Goal: Task Accomplishment & Management: Use online tool/utility

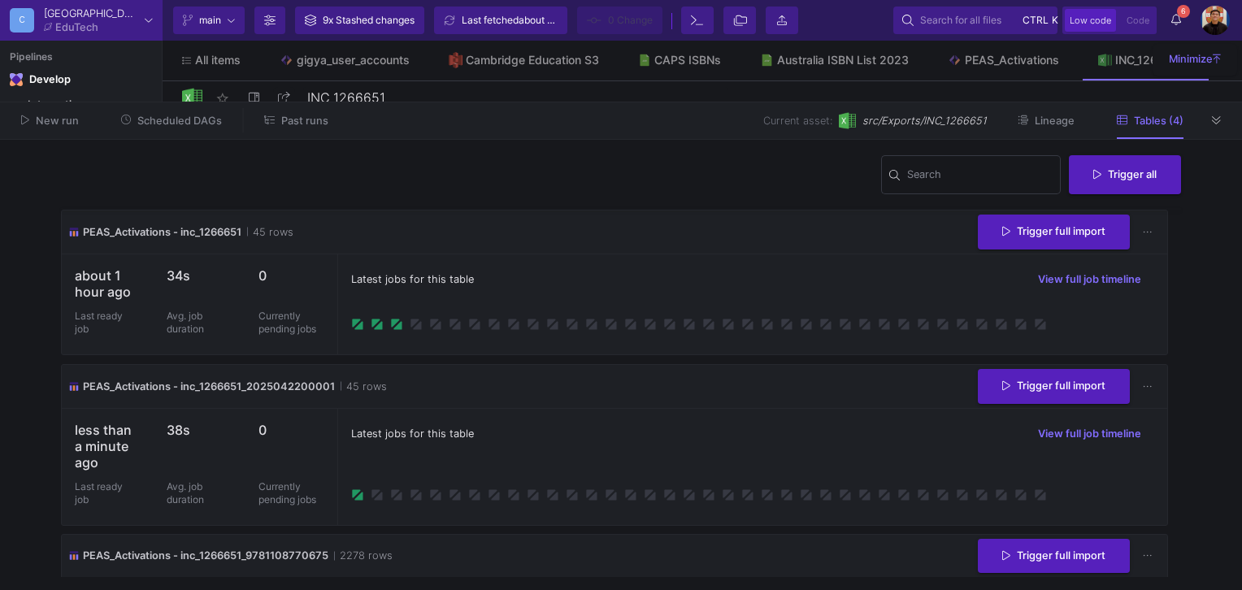
scroll to position [287, 0]
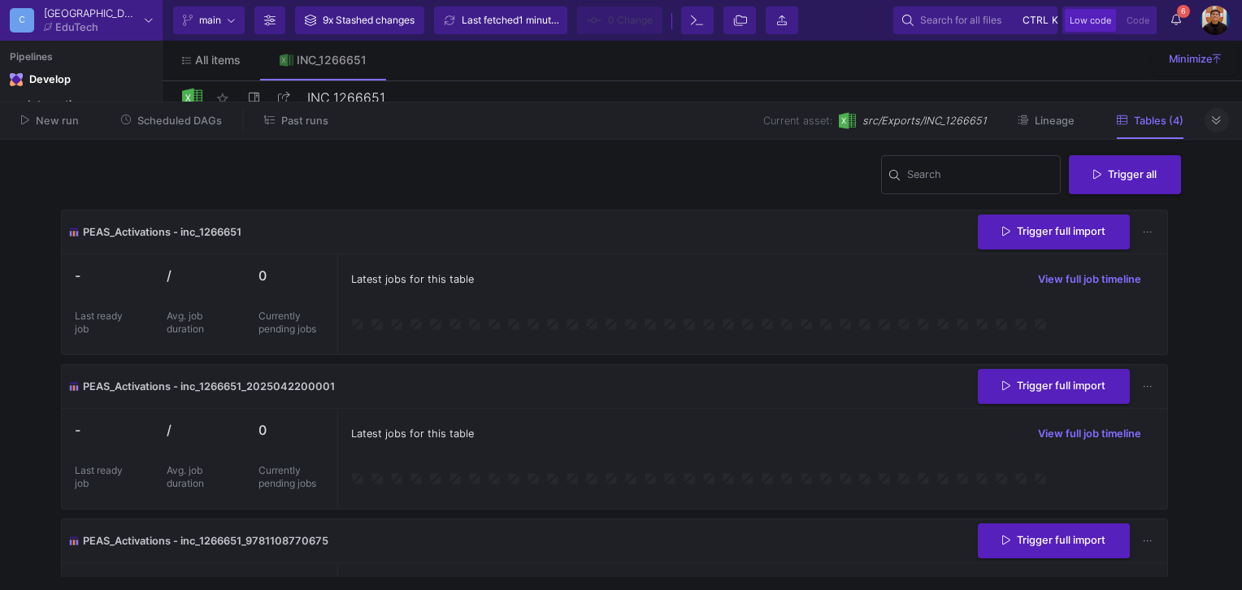
click at [1215, 121] on icon at bounding box center [1216, 120] width 9 height 11
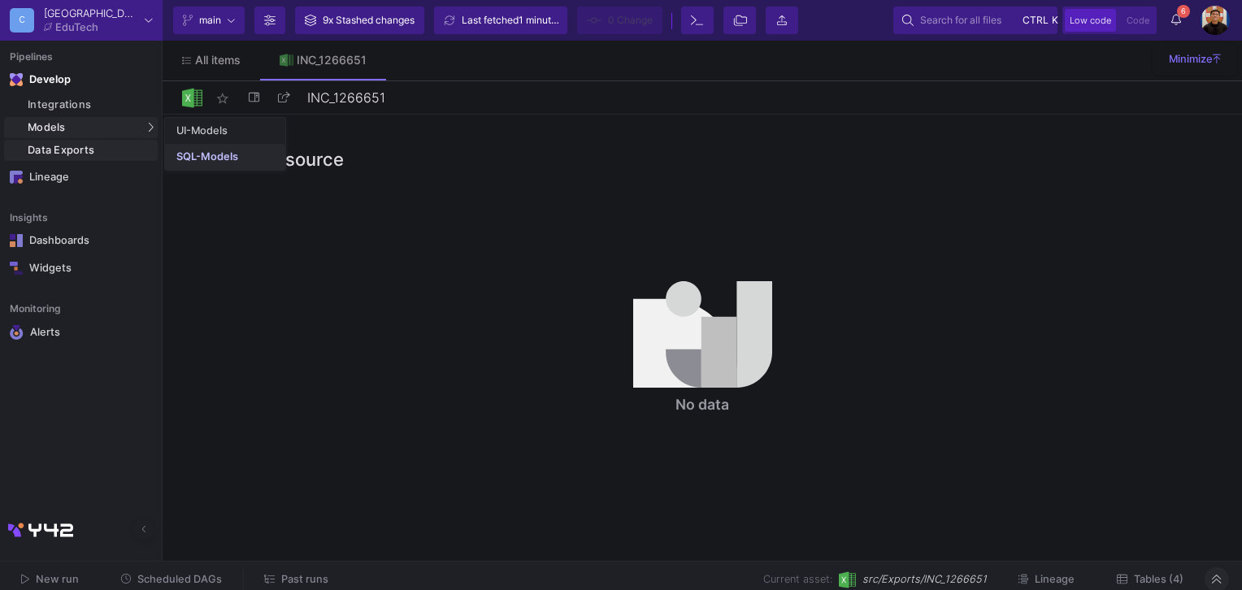
click at [208, 156] on div "SQL-Models" at bounding box center [207, 156] width 62 height 13
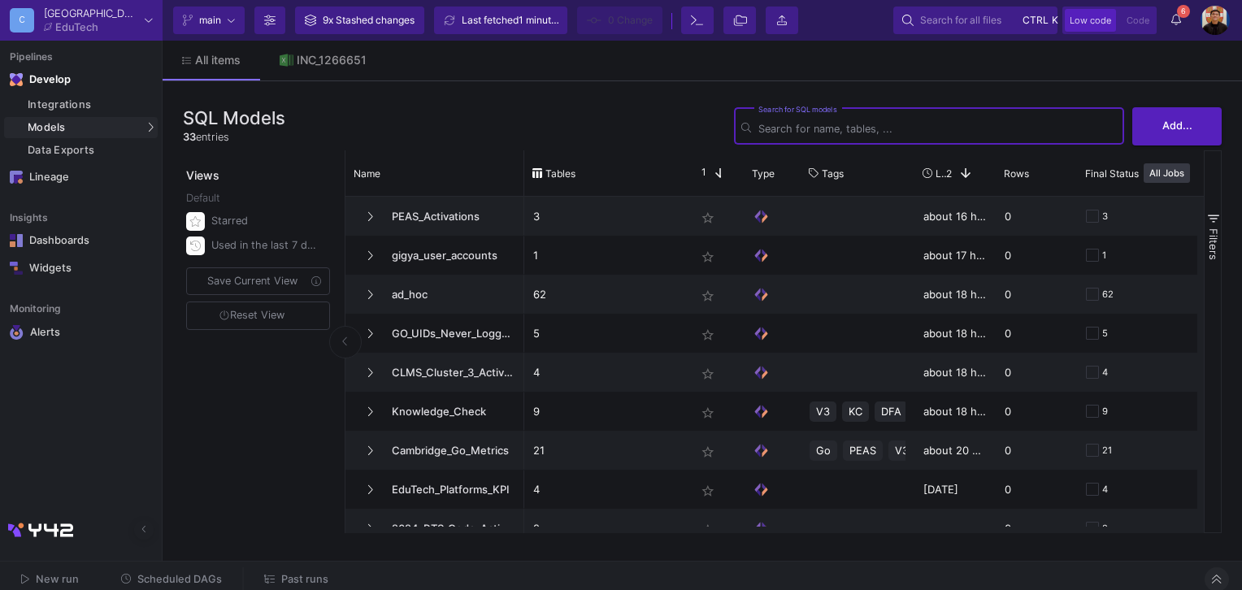
click at [1171, 16] on icon at bounding box center [1176, 19] width 10 height 11
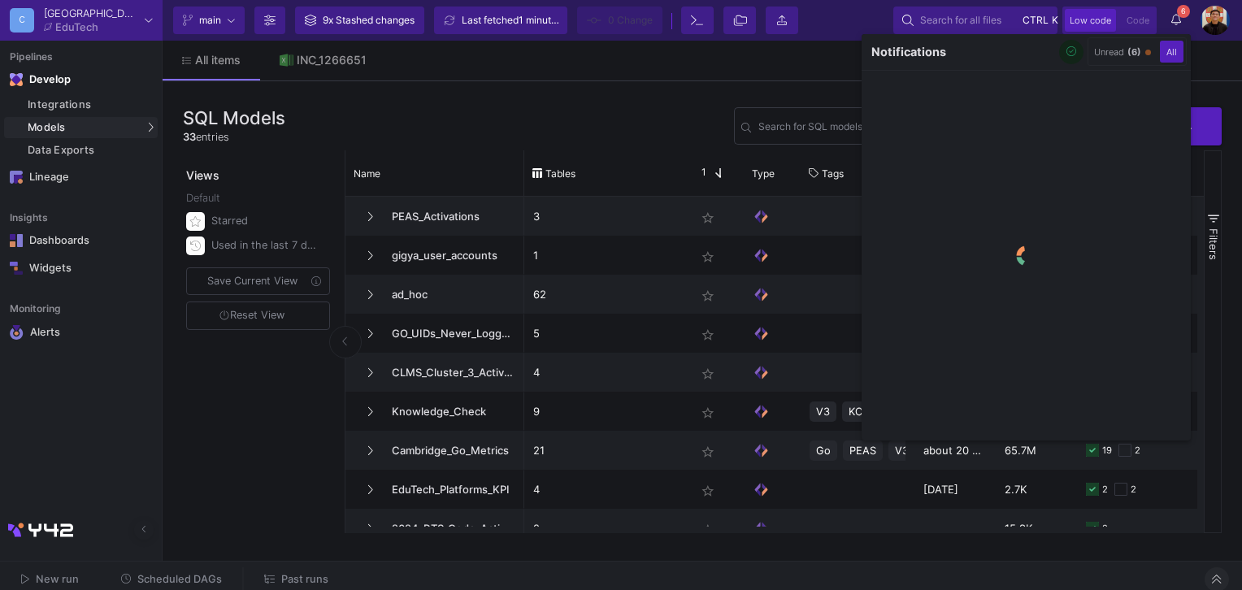
click at [1074, 54] on icon "button" at bounding box center [1071, 51] width 11 height 11
click at [283, 572] on div at bounding box center [621, 295] width 1242 height 590
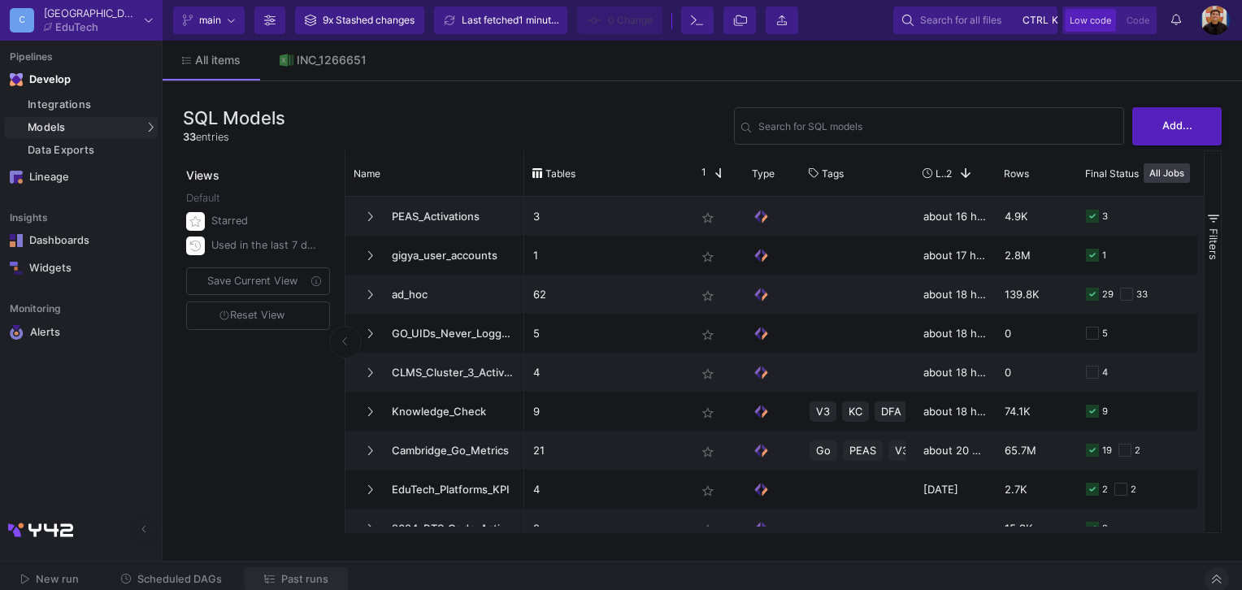
click at [310, 575] on span "Past runs" at bounding box center [304, 579] width 47 height 12
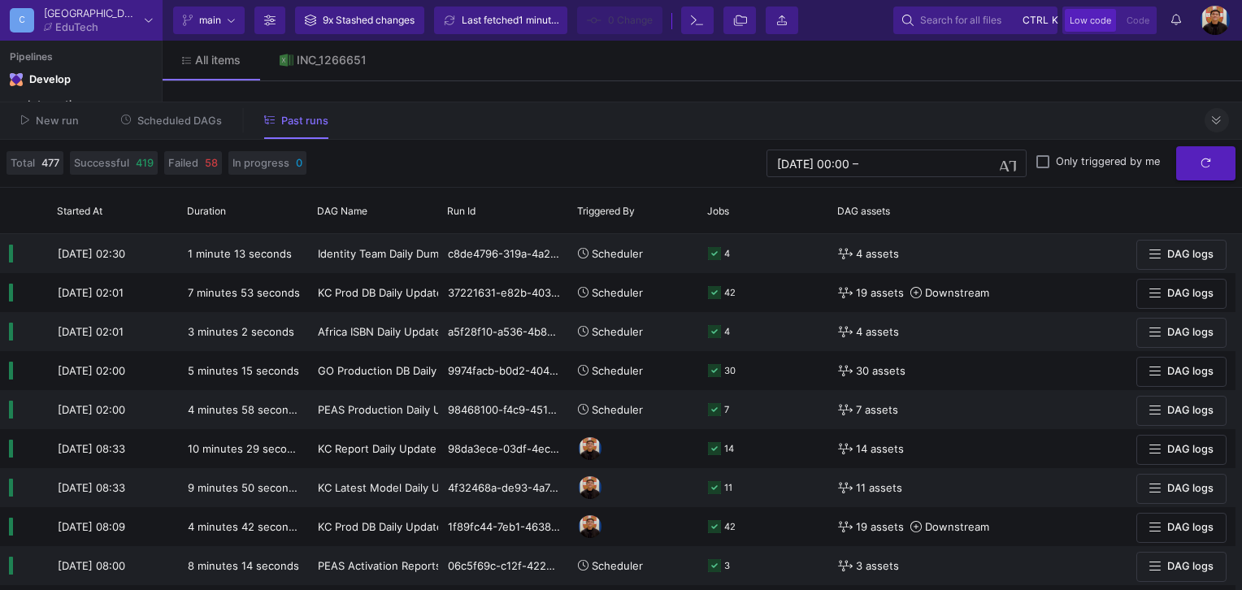
click at [1226, 124] on button at bounding box center [1216, 120] width 24 height 24
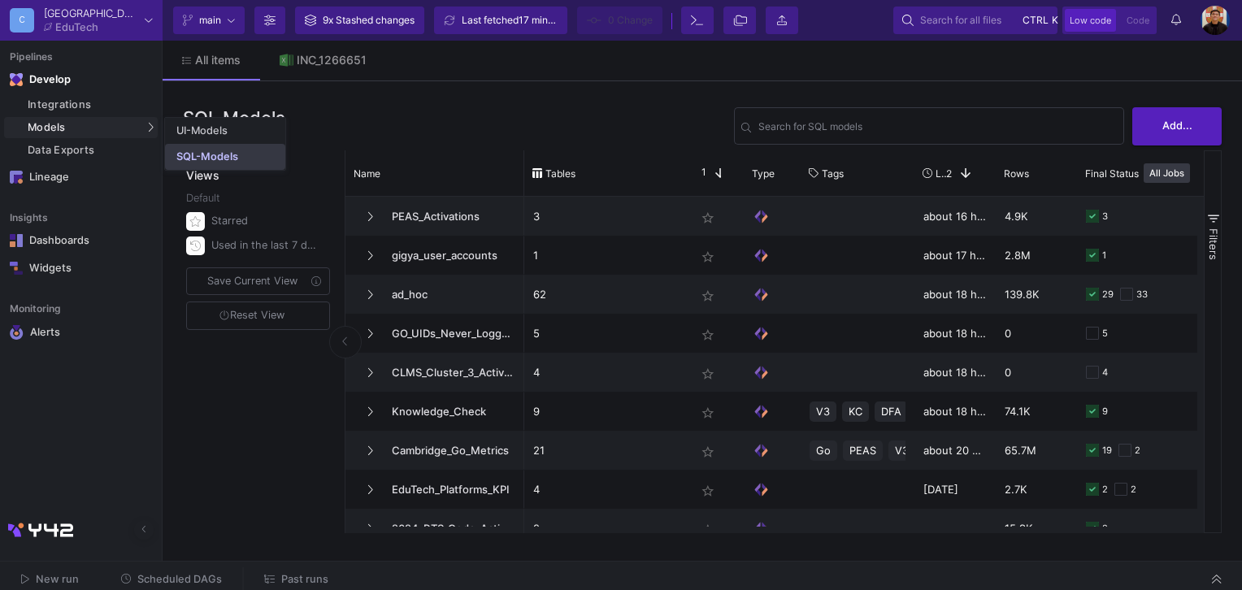
click at [218, 155] on div "SQL-Models" at bounding box center [207, 156] width 62 height 13
drag, startPoint x: 202, startPoint y: 154, endPoint x: 232, endPoint y: 153, distance: 30.1
click at [202, 154] on div "SQL-Models" at bounding box center [207, 156] width 62 height 13
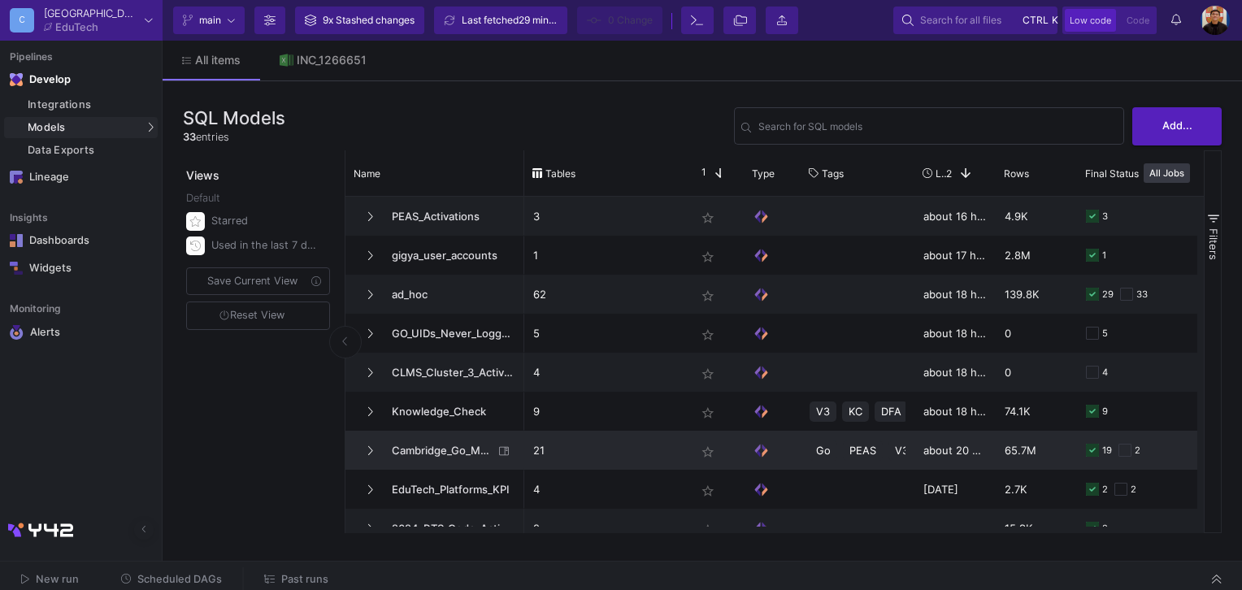
click at [434, 453] on span "Cambridge_Go_Metrics" at bounding box center [437, 451] width 111 height 38
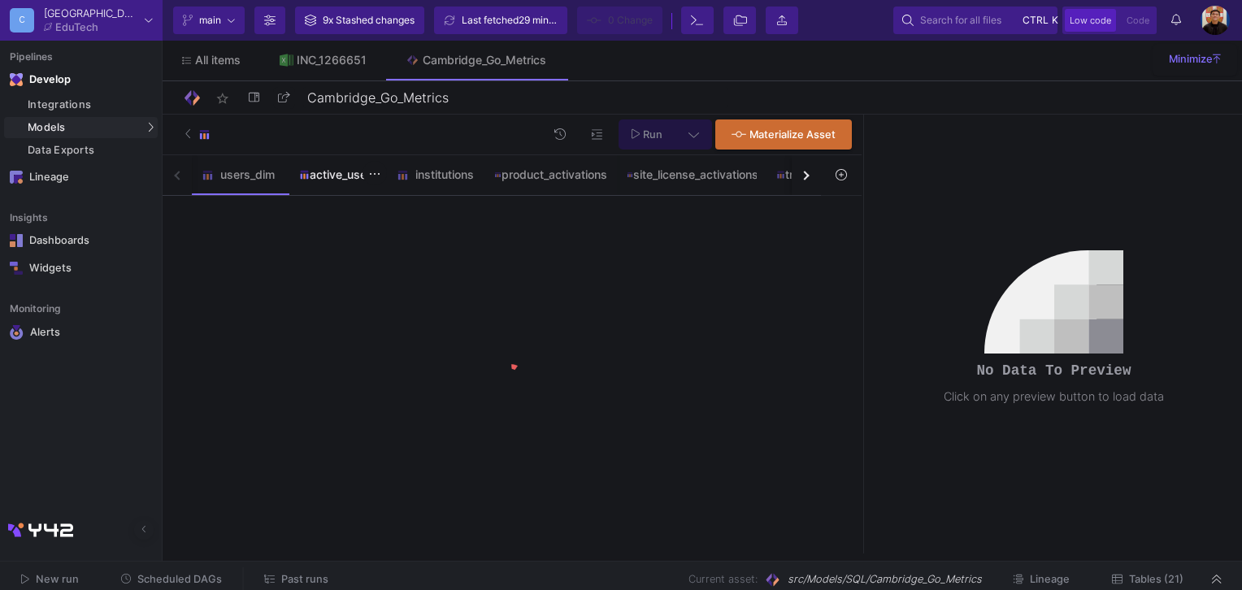
click at [334, 176] on div "active_users" at bounding box center [338, 174] width 78 height 13
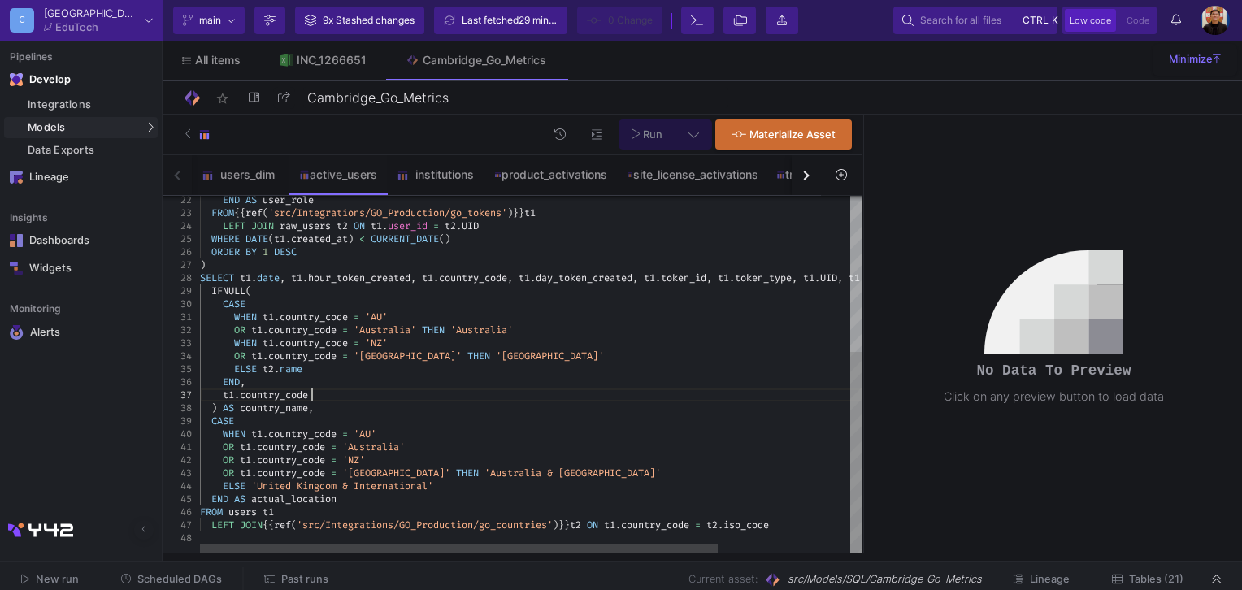
scroll to position [0, 80]
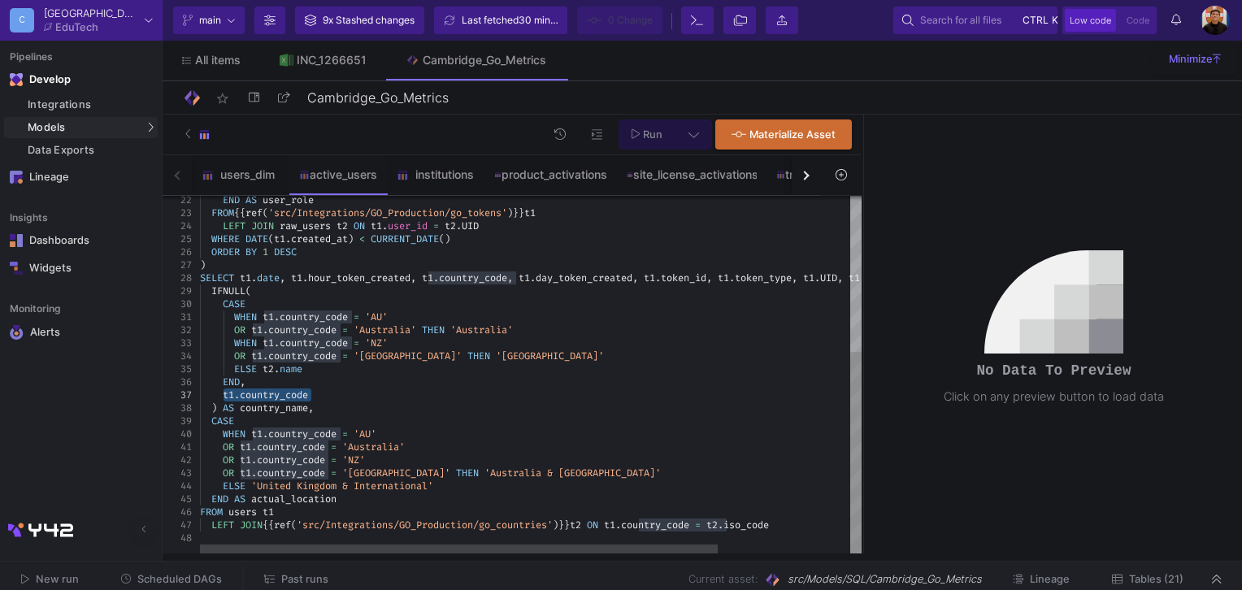
drag, startPoint x: 324, startPoint y: 397, endPoint x: 224, endPoint y: 390, distance: 100.2
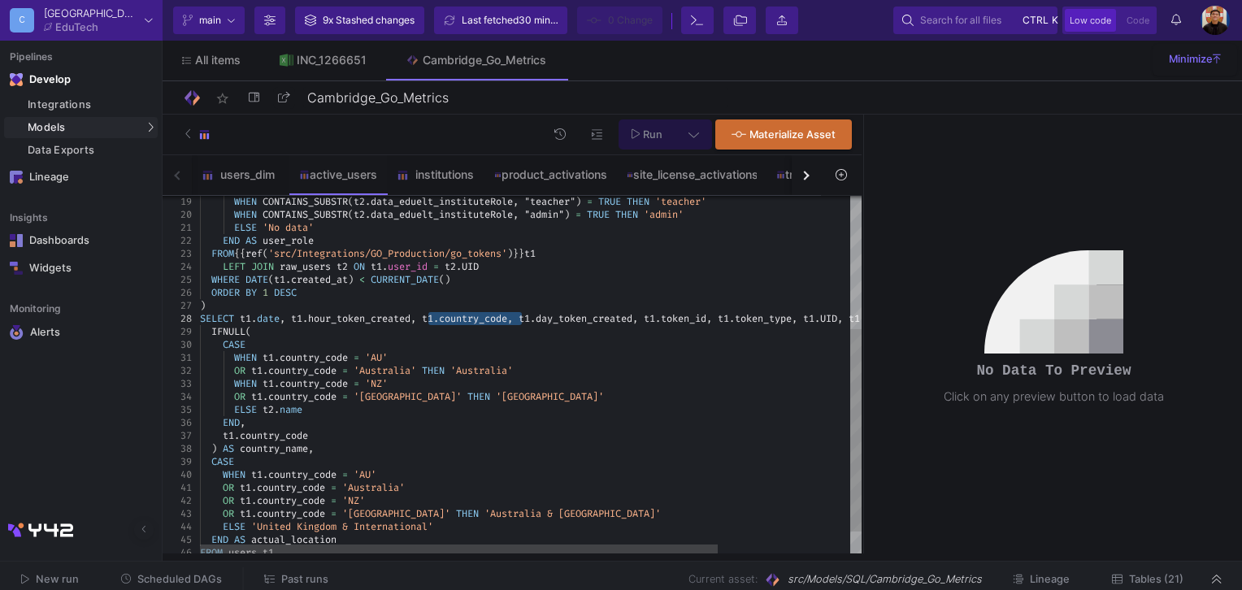
drag, startPoint x: 428, startPoint y: 318, endPoint x: 522, endPoint y: 320, distance: 93.5
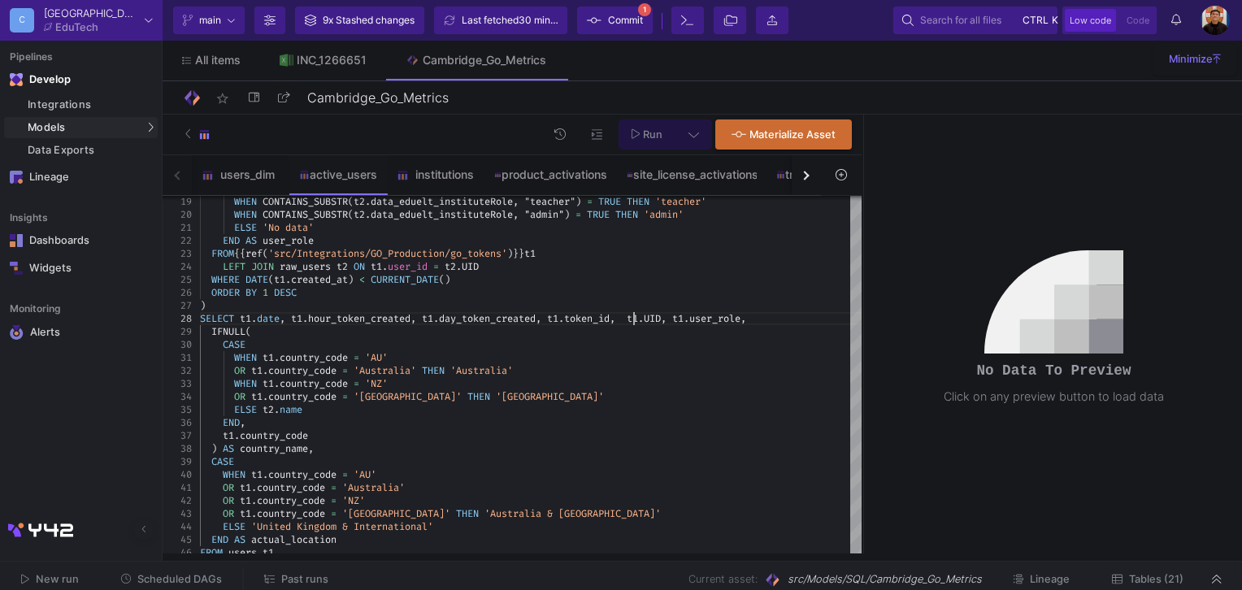
type textarea "ELSE 'No data' END AS user_role FROM {{ ref('src/Integrations/GO_Production/go_…"
click at [1162, 577] on span "Tables (21)" at bounding box center [1156, 579] width 54 height 12
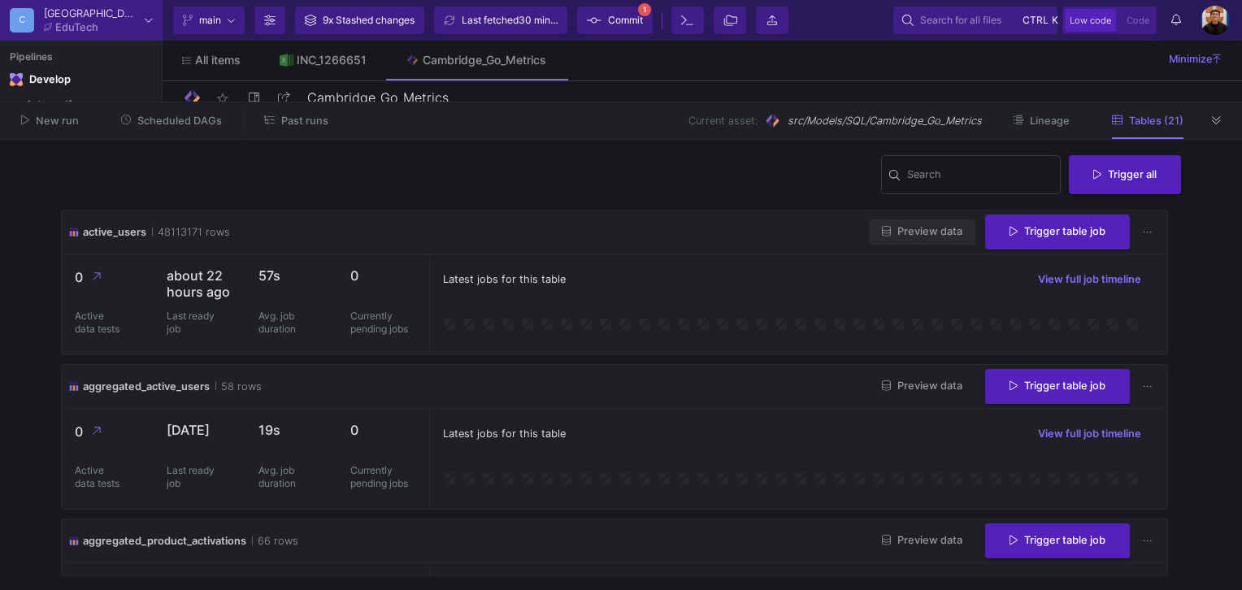
click at [924, 235] on span "Preview data" at bounding box center [922, 231] width 80 height 12
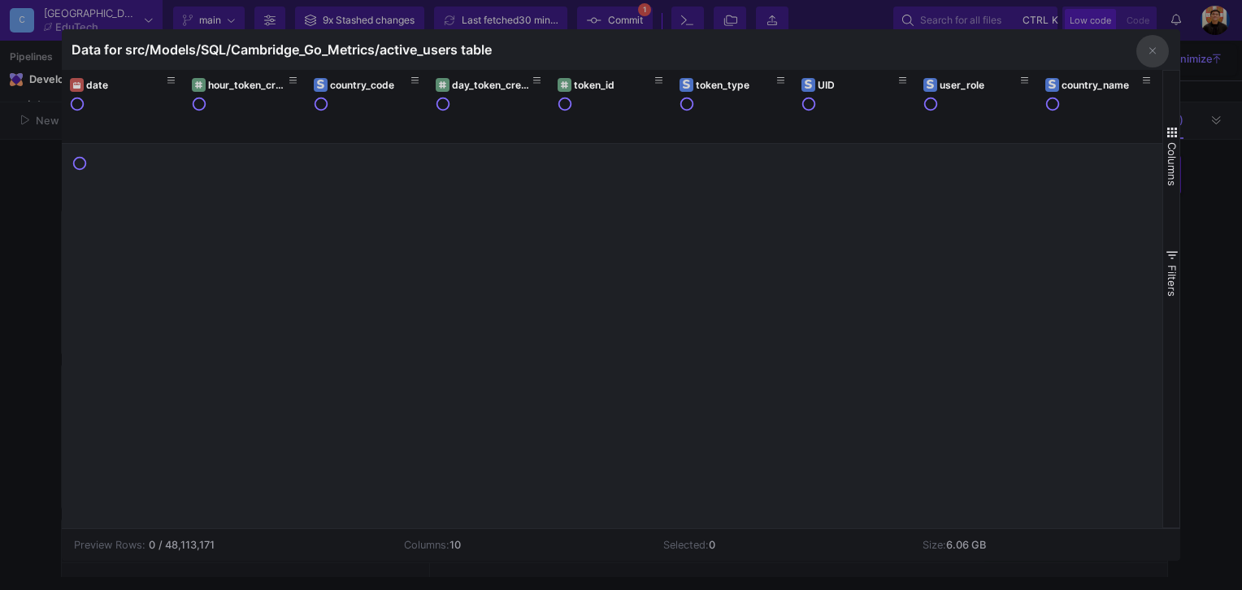
click at [1223, 373] on div at bounding box center [621, 295] width 1242 height 590
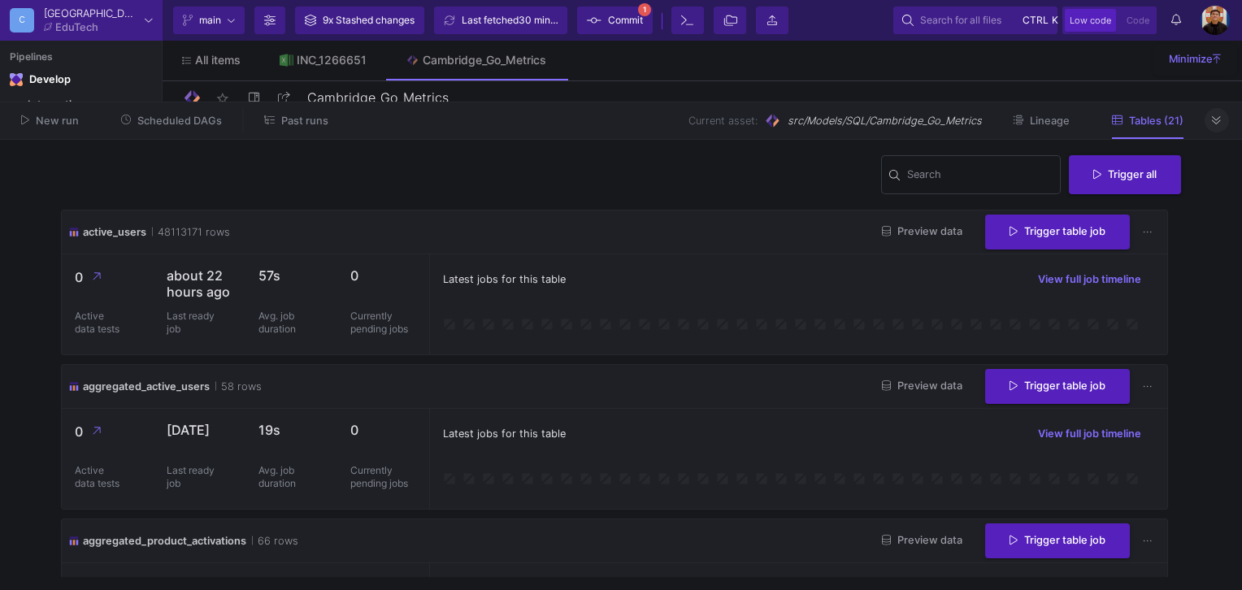
click at [1225, 121] on button at bounding box center [1216, 120] width 24 height 24
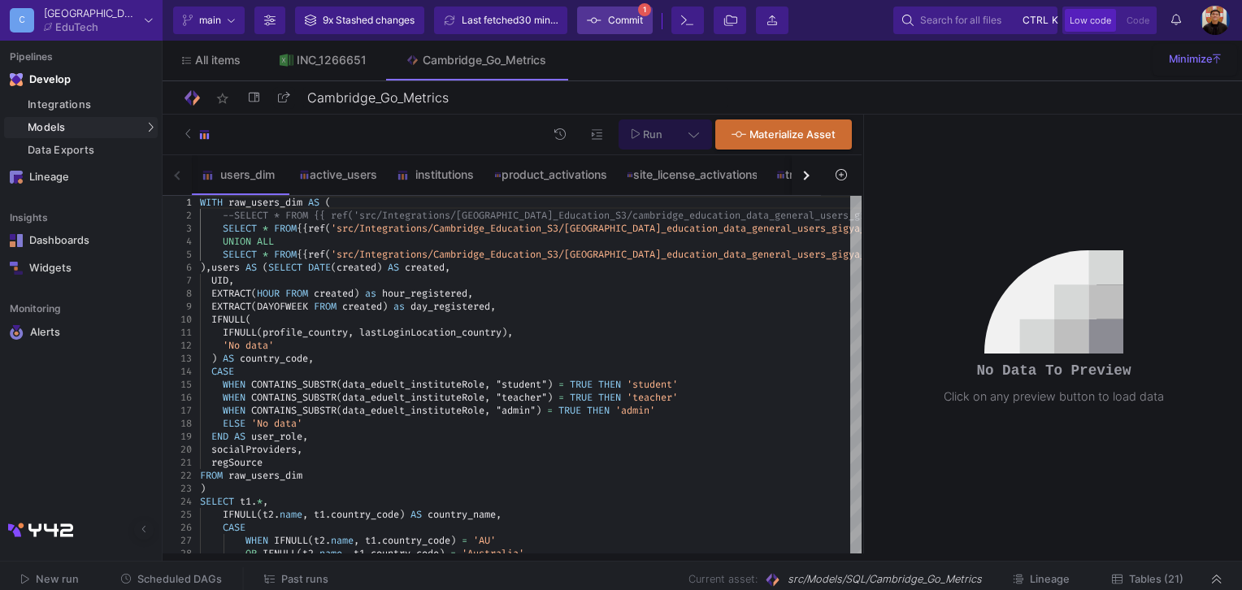
click at [627, 29] on span "Commit" at bounding box center [625, 20] width 35 height 24
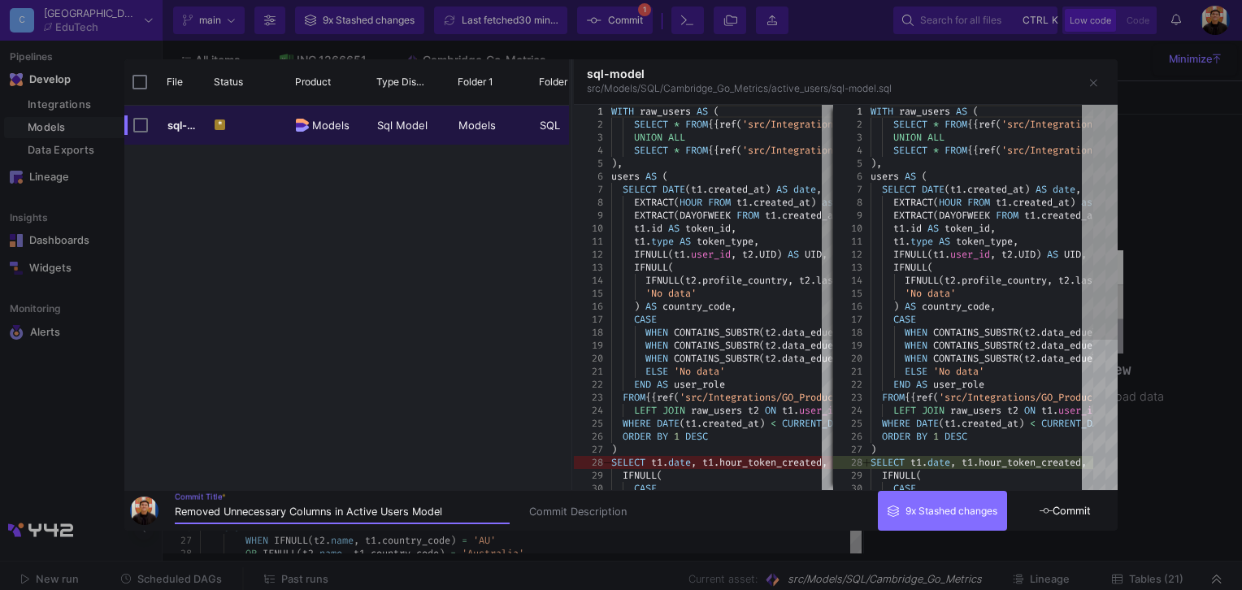
type input "Removed Unnecessary Columns in Active Users Model"
click at [1074, 511] on span "Commit" at bounding box center [1064, 511] width 51 height 12
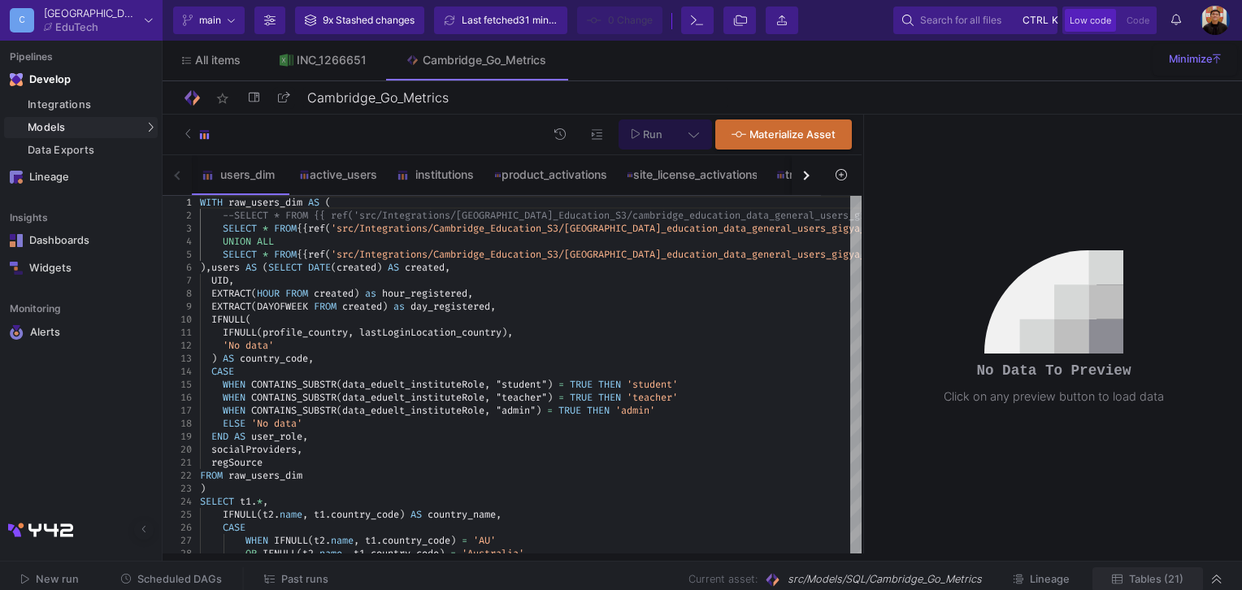
click at [1156, 589] on html "C Cambridge EduTech Current branch main Branch Options 9x Stashed changes Last …" at bounding box center [621, 295] width 1242 height 590
click at [1158, 584] on span "Tables (21)" at bounding box center [1156, 579] width 54 height 12
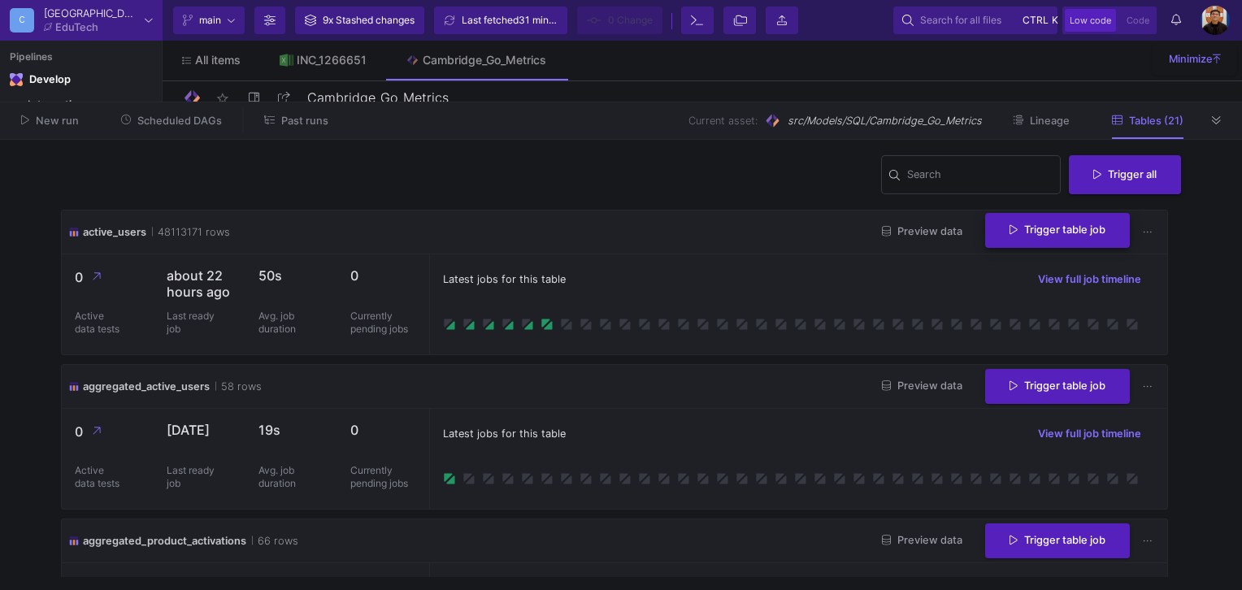
click at [1015, 235] on span "Trigger table job" at bounding box center [1057, 229] width 96 height 12
click at [1052, 312] on button "Incremental import" at bounding box center [1045, 312] width 136 height 39
drag, startPoint x: 169, startPoint y: 231, endPoint x: 188, endPoint y: 232, distance: 18.8
click at [188, 232] on span "48113171 rows" at bounding box center [191, 231] width 78 height 15
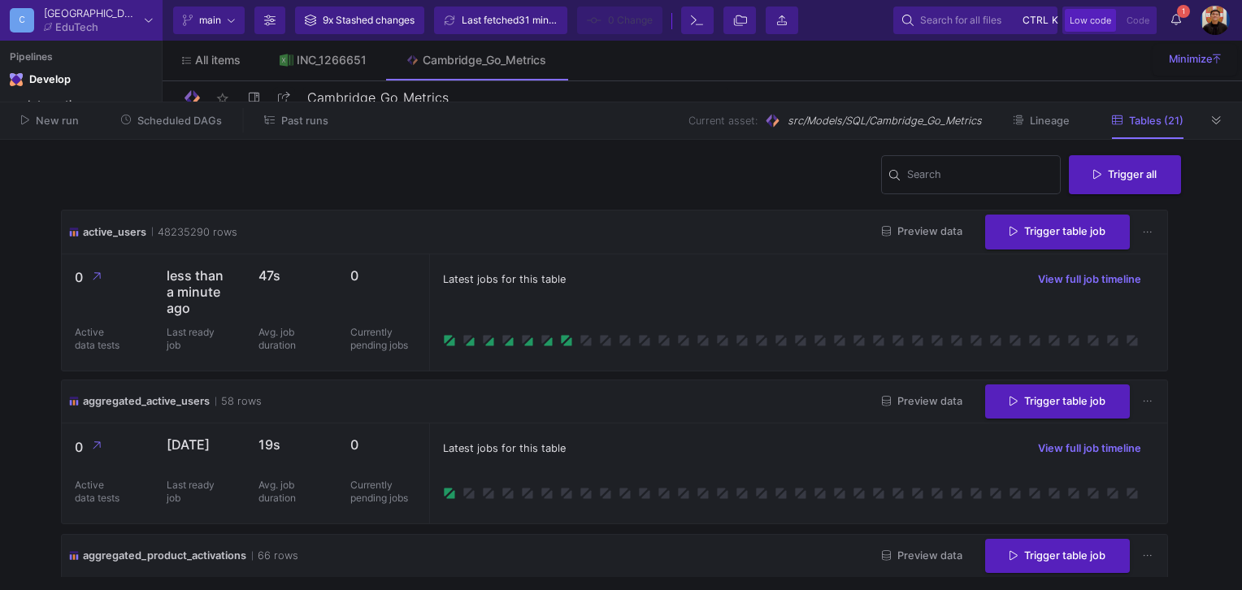
click at [908, 223] on button "Preview data" at bounding box center [922, 231] width 106 height 25
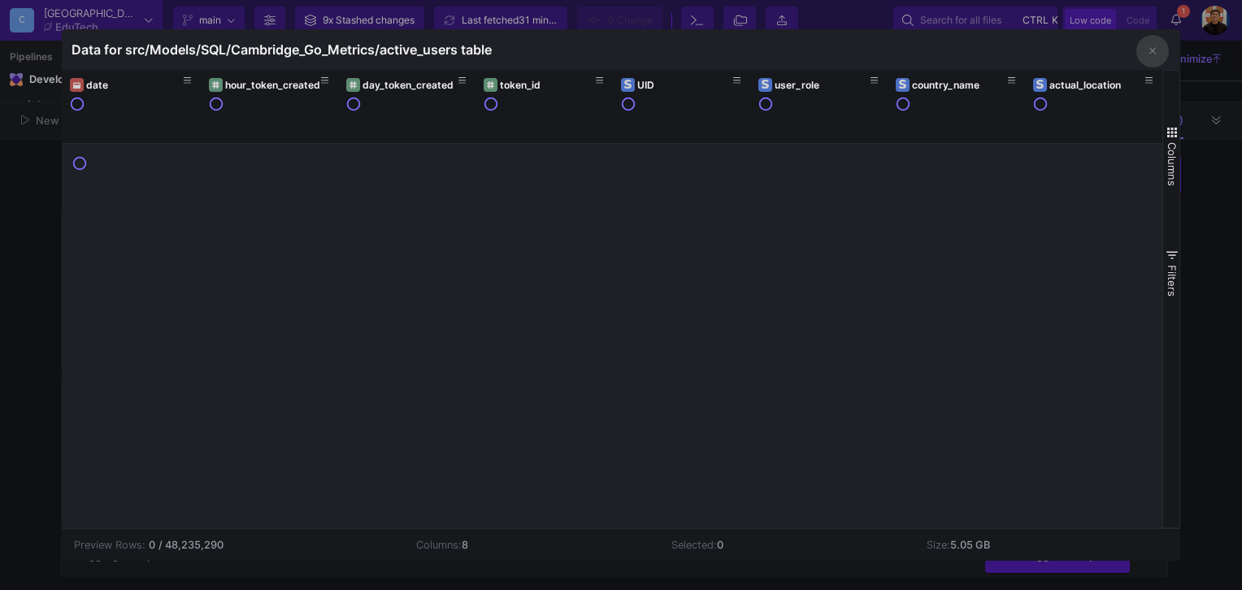
click at [1217, 345] on div at bounding box center [621, 295] width 1242 height 590
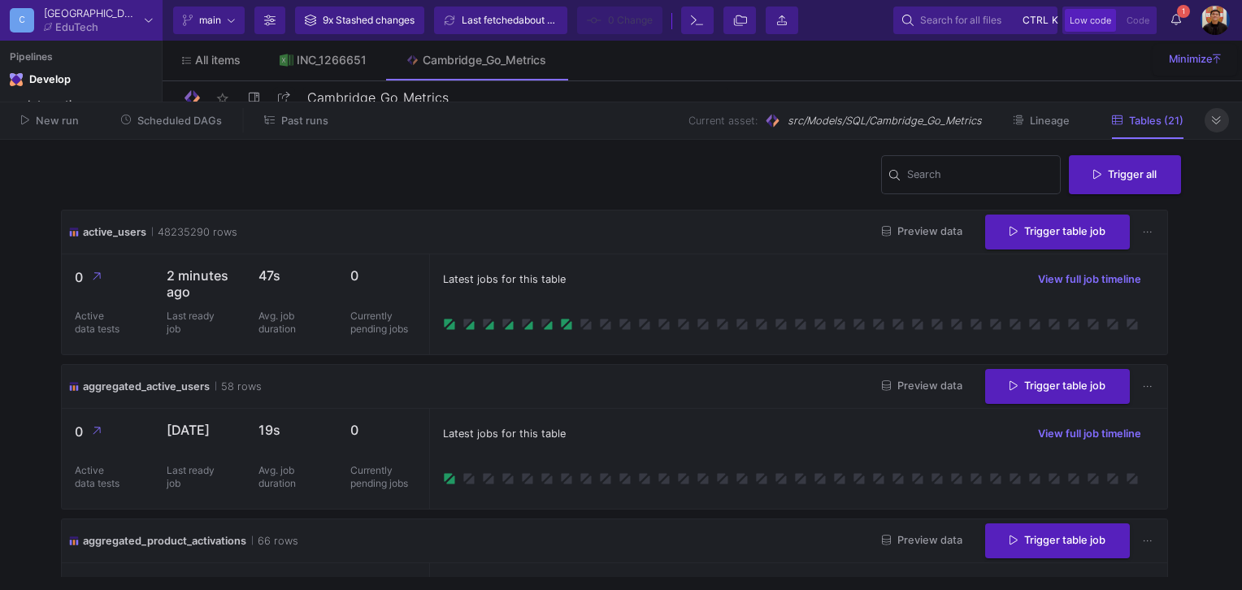
click at [1216, 120] on icon at bounding box center [1216, 120] width 9 height 8
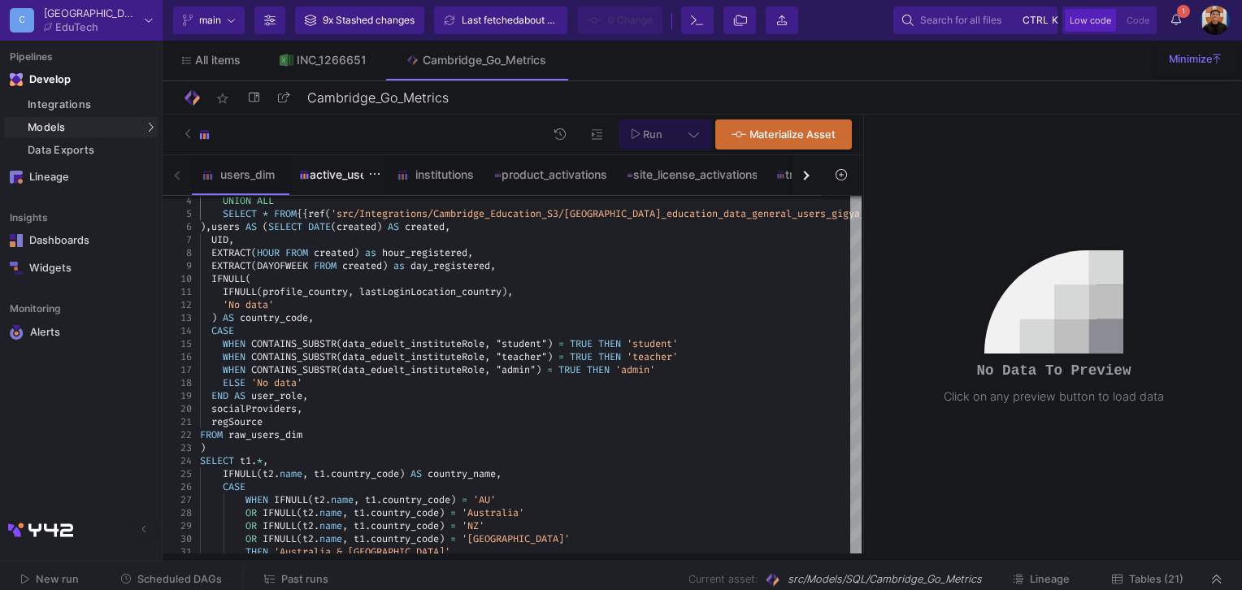
click at [333, 184] on div "active_users" at bounding box center [338, 174] width 98 height 39
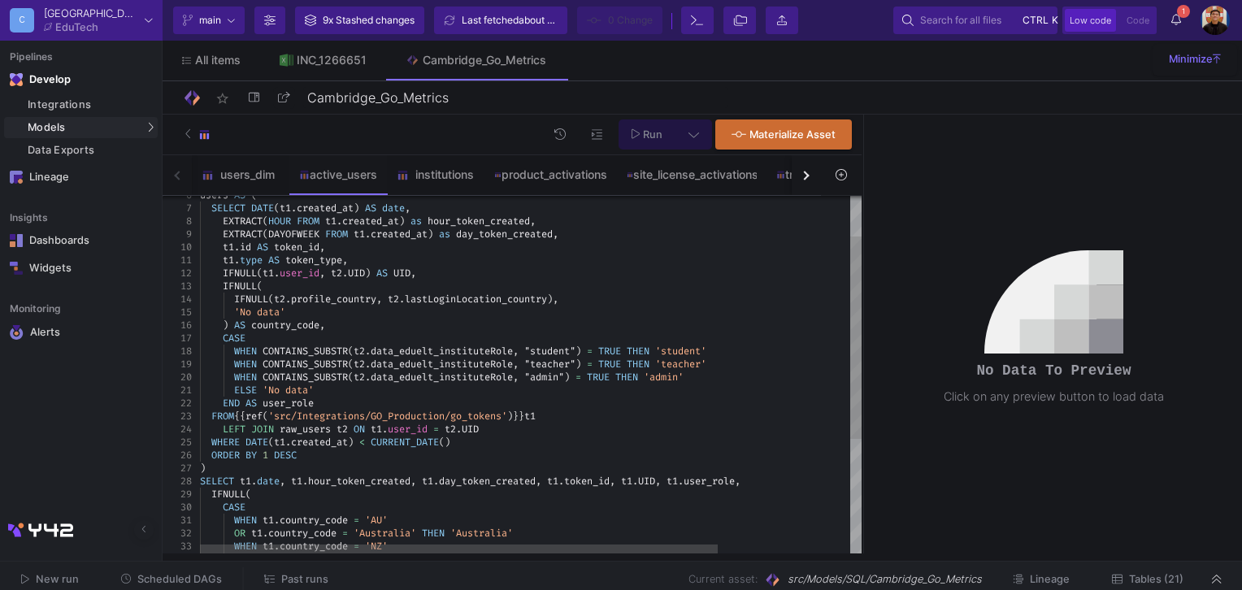
scroll to position [0, 80]
drag, startPoint x: 243, startPoint y: 479, endPoint x: 280, endPoint y: 481, distance: 36.6
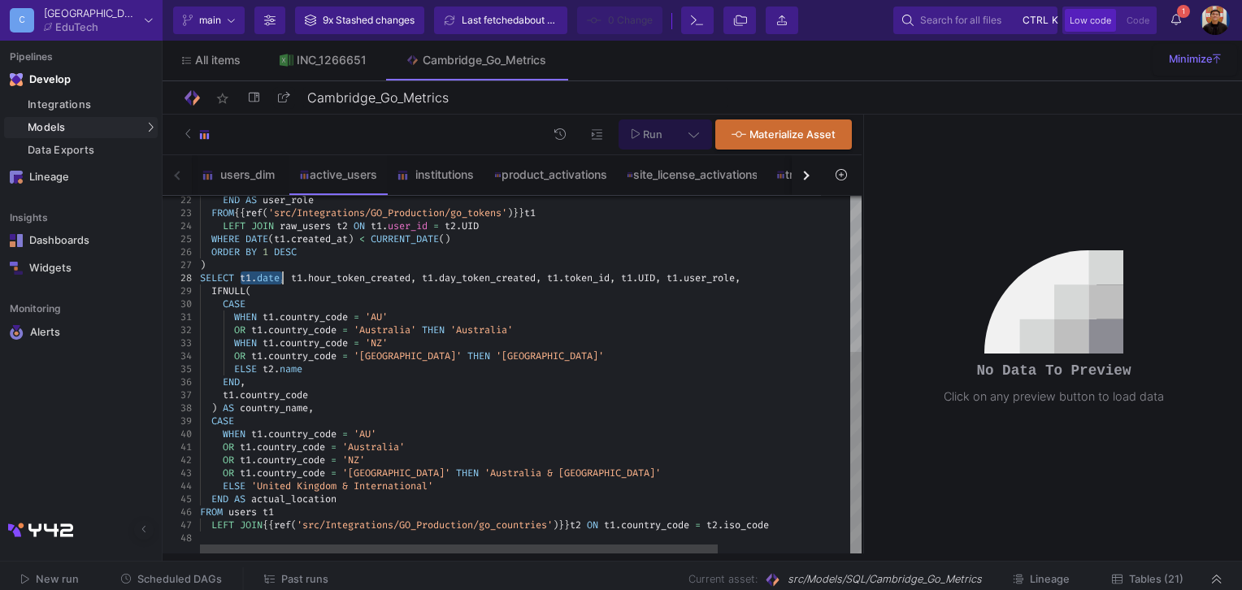
click at [811, 521] on div "LEFT JOIN {{ ref ( 'src/Integrations/GO_Production/go_countries' ) }} t2 ON t1 …" at bounding box center [615, 525] width 830 height 13
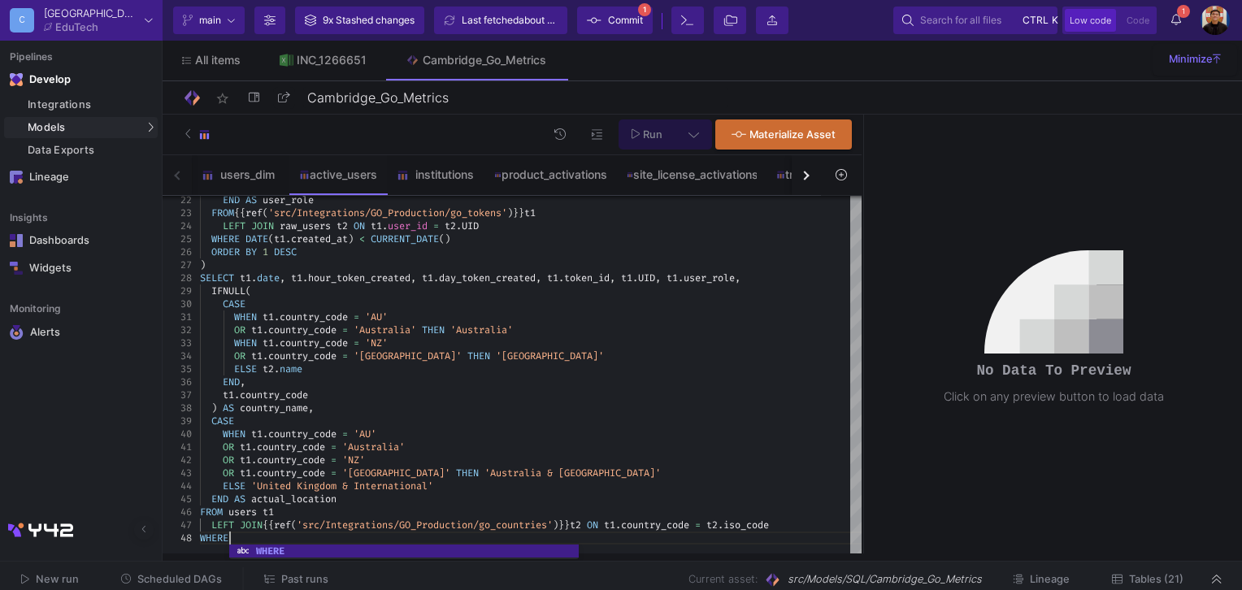
scroll to position [91, 33]
paste textarea "[DOMAIN_NAME]"
type textarea "OR [DOMAIN_NAME]_code = '[GEOGRAPHIC_DATA]' OR [DOMAIN_NAME]_code = 'NZ' OR [DO…"
click at [1171, 580] on span "Tables (21)" at bounding box center [1156, 579] width 54 height 12
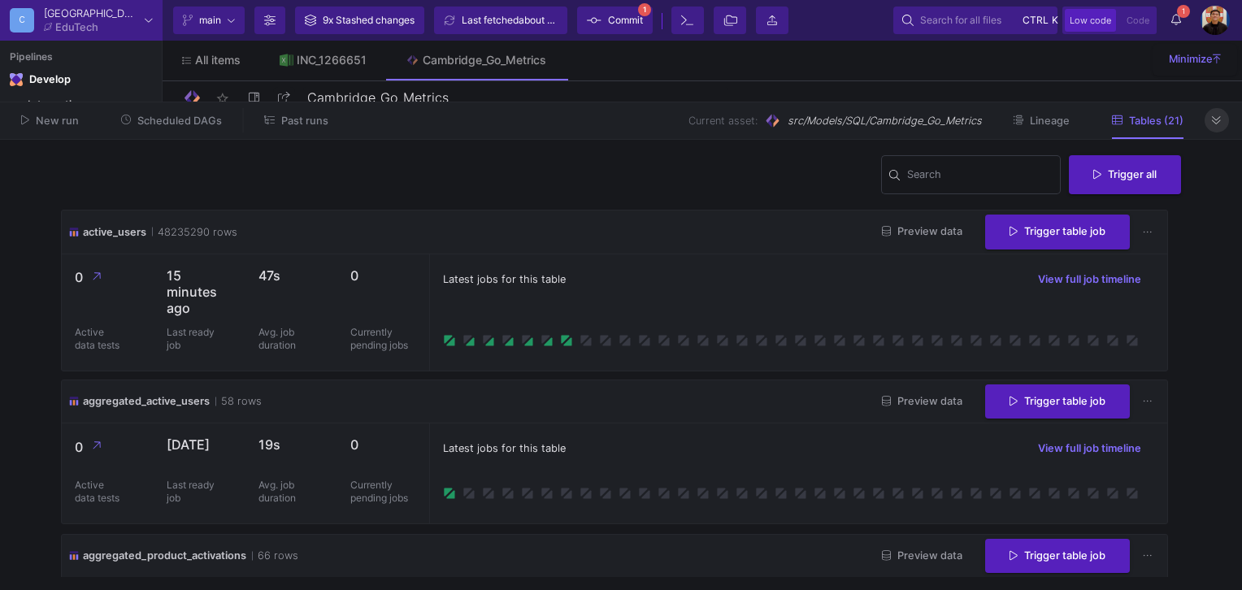
click at [1219, 124] on icon at bounding box center [1216, 120] width 9 height 11
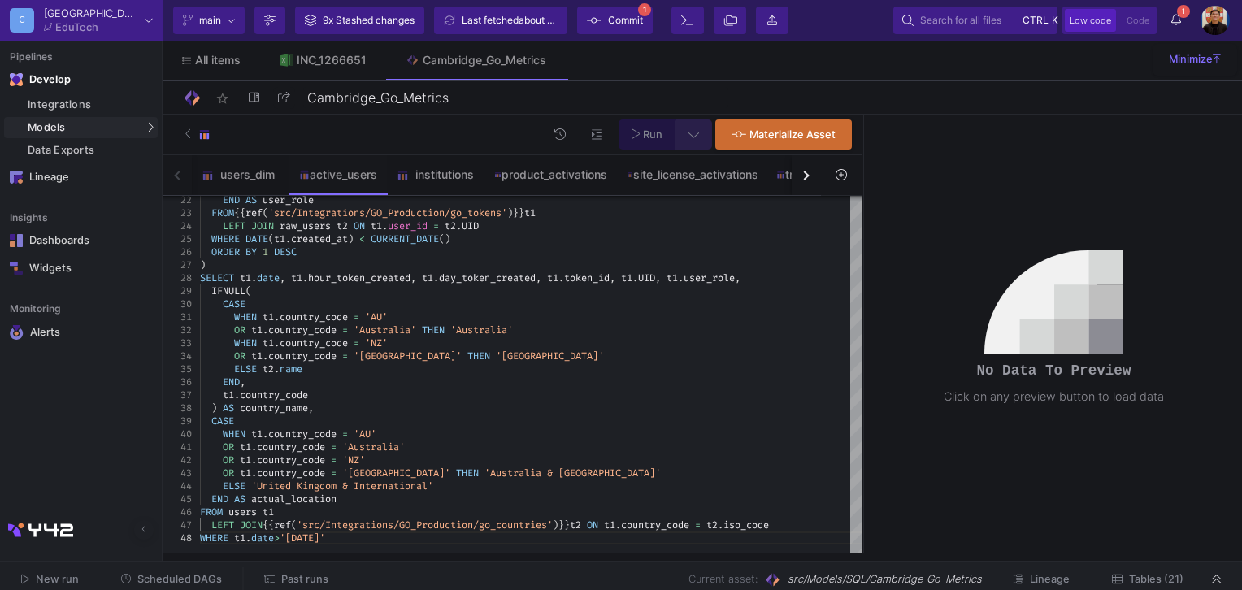
click at [705, 135] on button at bounding box center [693, 134] width 37 height 30
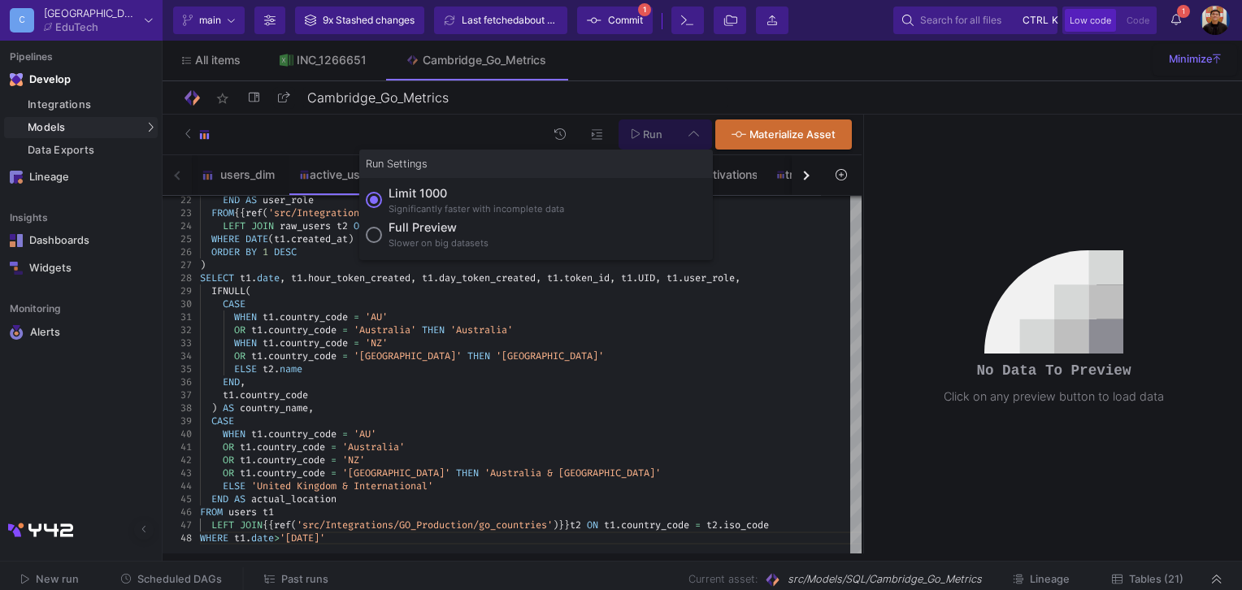
click at [410, 239] on div "Slower on big datasets" at bounding box center [438, 243] width 100 height 14
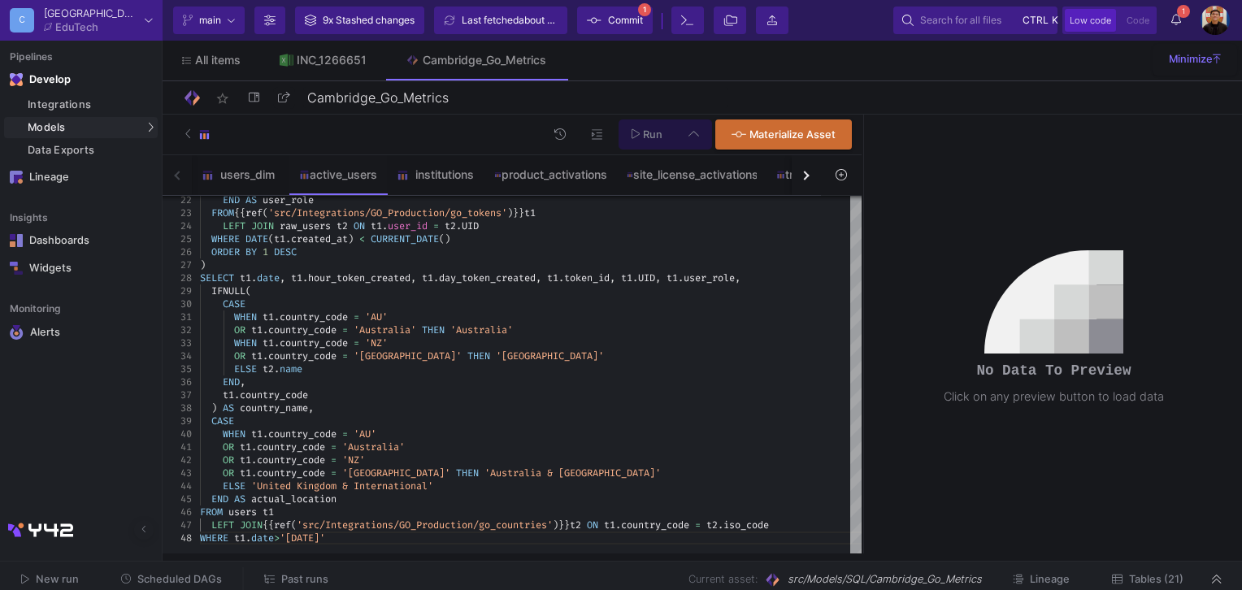
click at [382, 239] on input "Full preview Slower on big datasets" at bounding box center [374, 235] width 16 height 16
radio input "true"
click at [649, 131] on span "Run" at bounding box center [653, 134] width 20 height 12
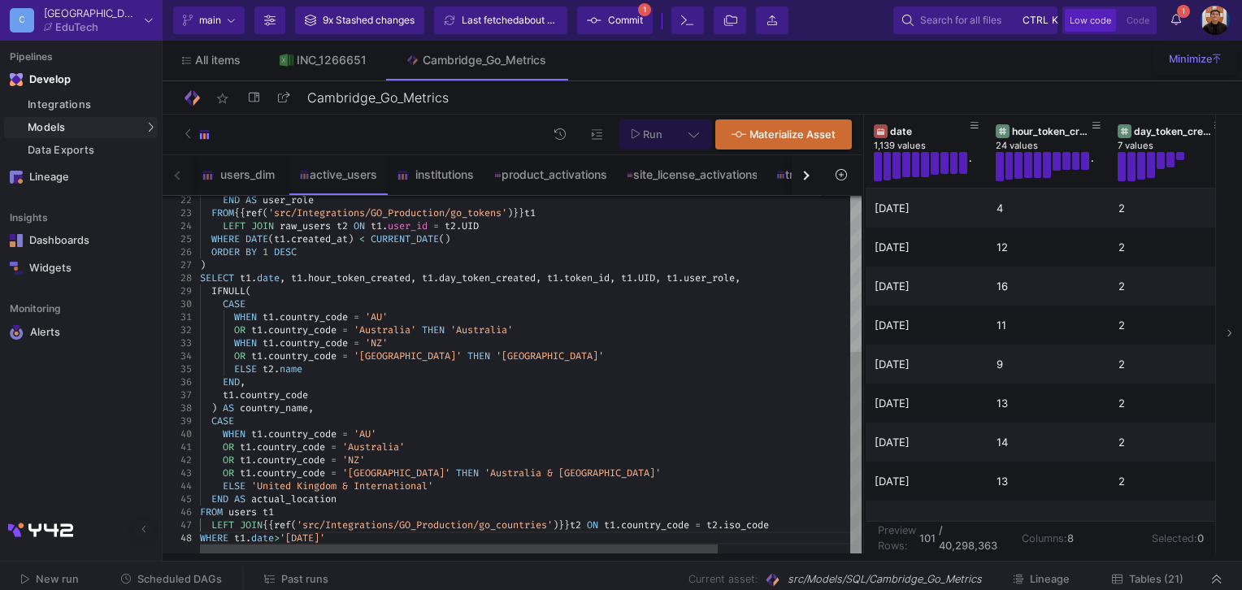
type textarea "WHEN [DOMAIN_NAME]_code = 'AU' OR [DOMAIN_NAME]_code = '[GEOGRAPHIC_DATA]' THEN…"
click at [580, 388] on div "t1 . country_code" at bounding box center [615, 394] width 830 height 13
click at [615, 21] on span "Commit" at bounding box center [625, 20] width 35 height 24
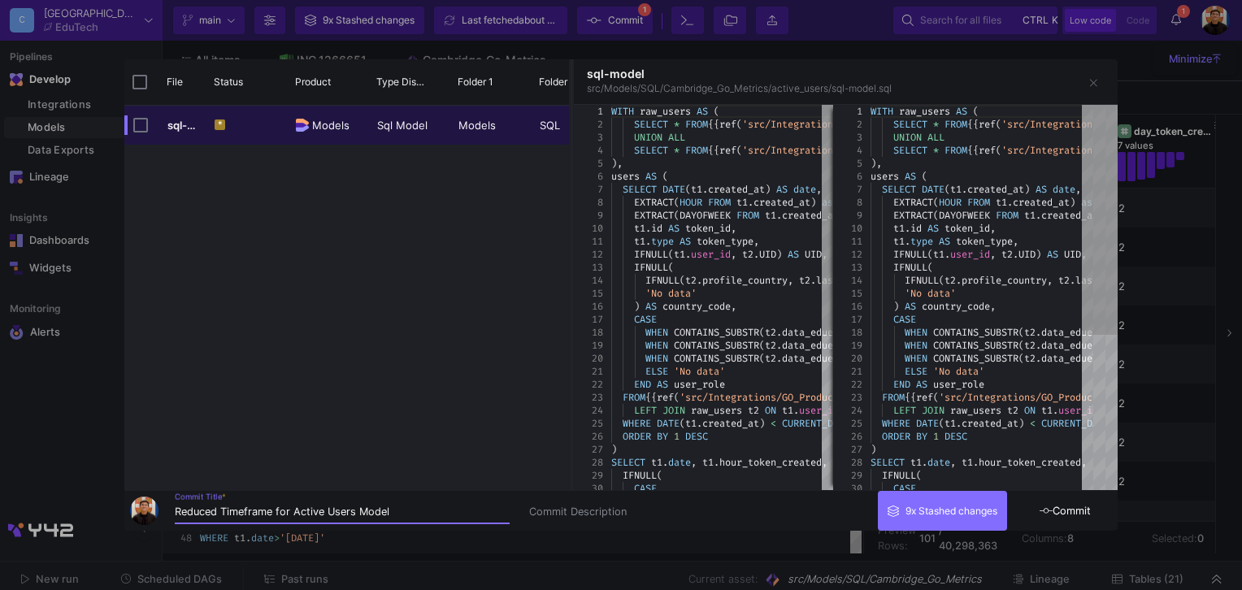
type input "Reduced Timeframe for Active Users Model"
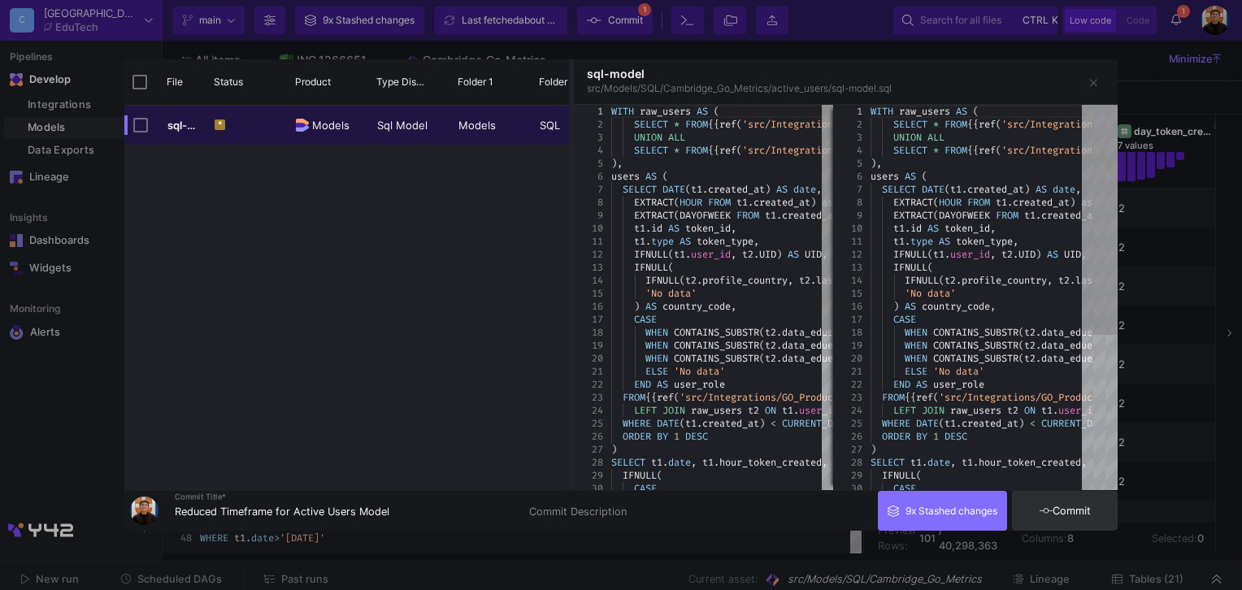
click at [1079, 514] on span "Commit" at bounding box center [1064, 511] width 51 height 12
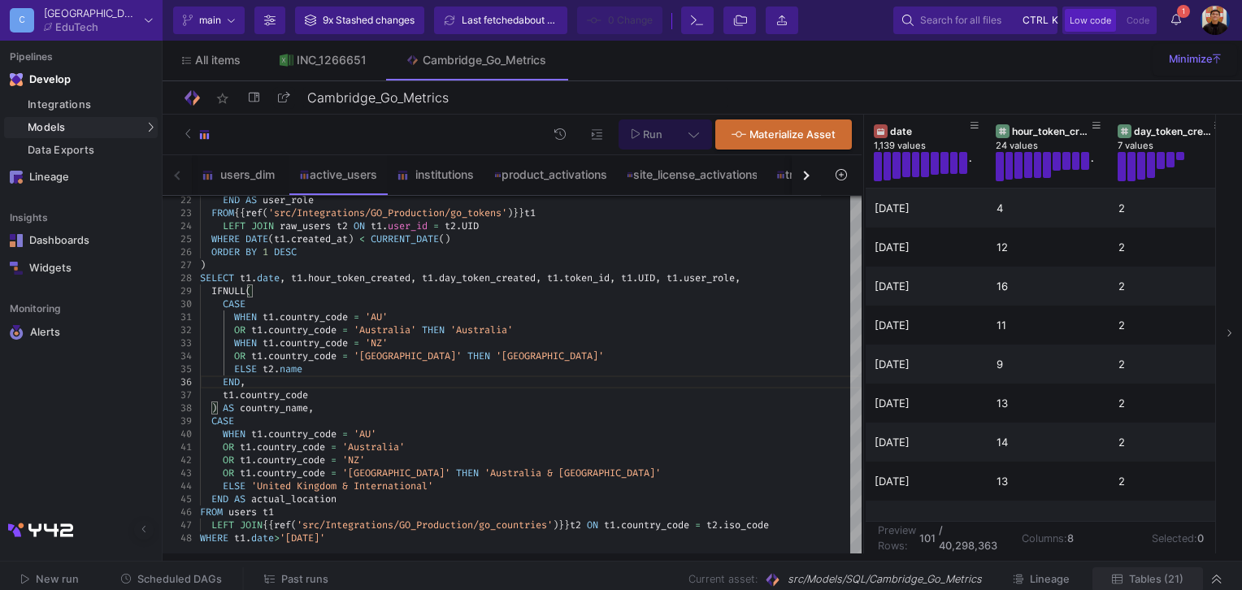
click at [1172, 580] on span "Tables (21)" at bounding box center [1156, 579] width 54 height 12
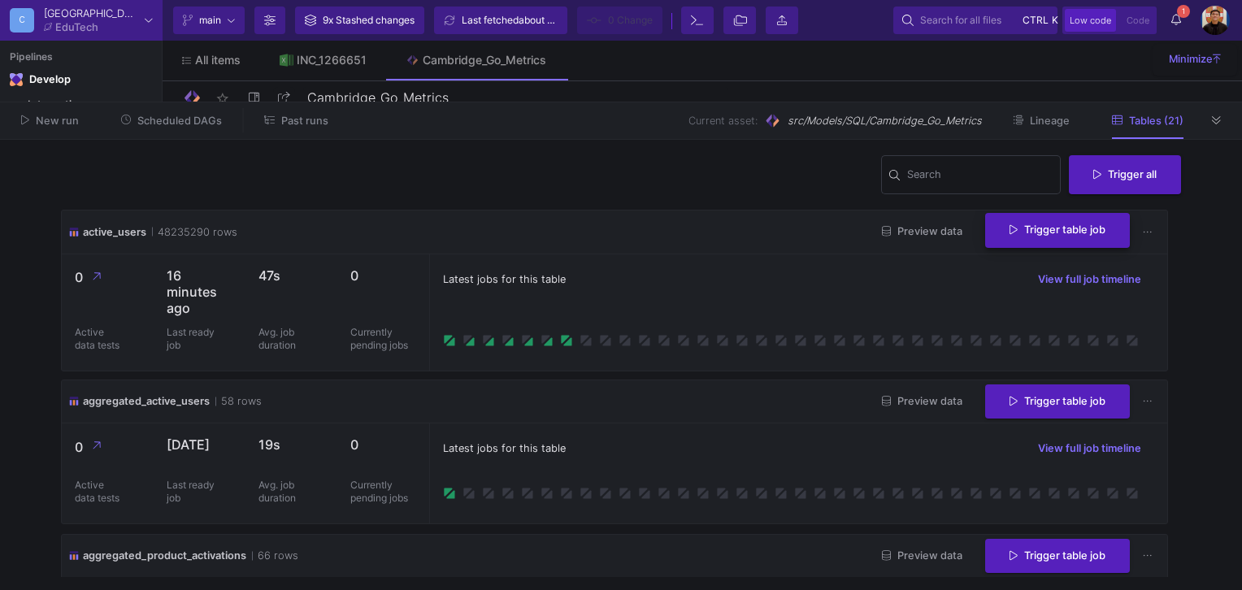
click at [1021, 236] on span "Trigger table job" at bounding box center [1057, 229] width 96 height 12
click at [1035, 315] on button "Incremental import" at bounding box center [1045, 312] width 136 height 39
click at [1169, 23] on button "1 1 Notifications" at bounding box center [1175, 21] width 29 height 28
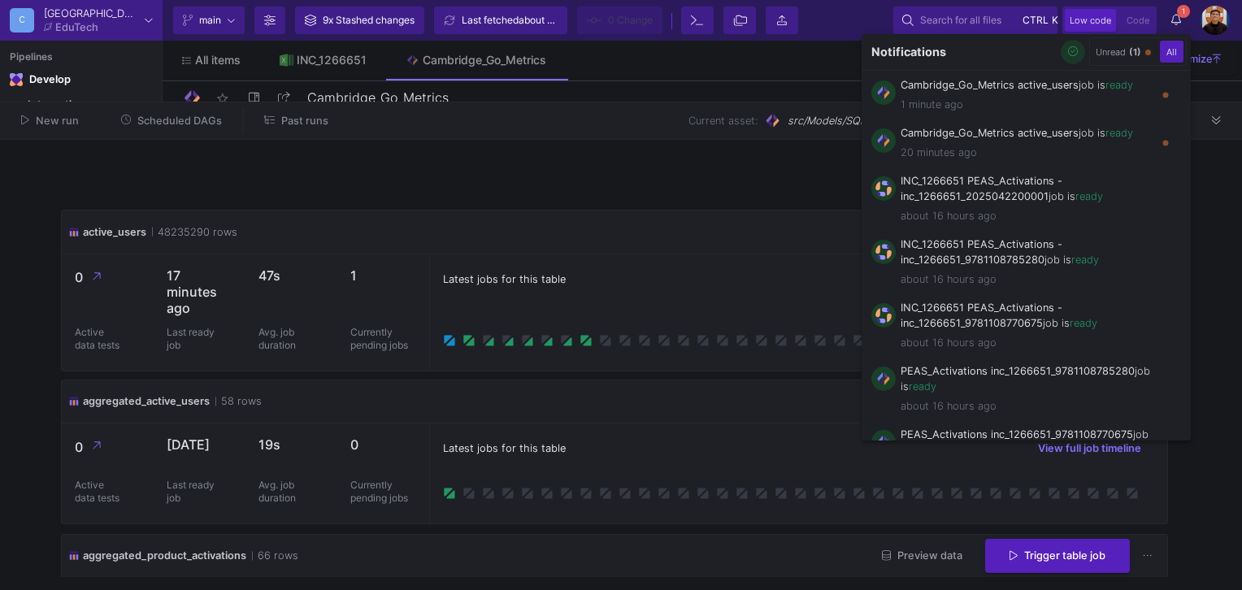
click at [1069, 51] on icon "button" at bounding box center [1073, 51] width 11 height 11
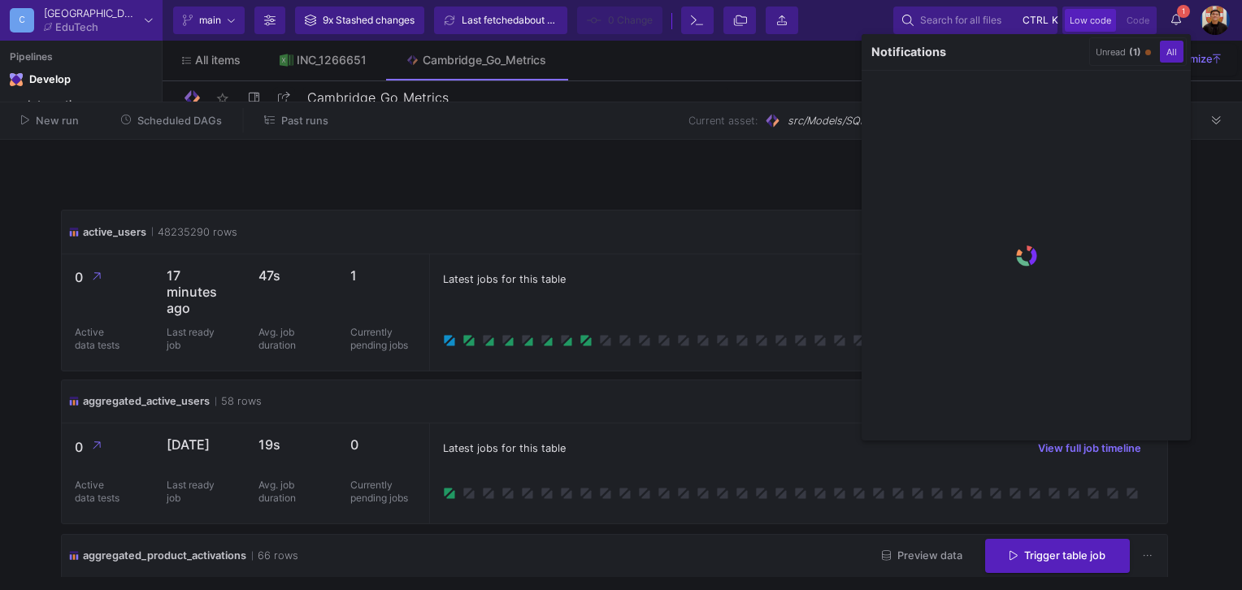
click at [1226, 117] on div at bounding box center [621, 295] width 1242 height 590
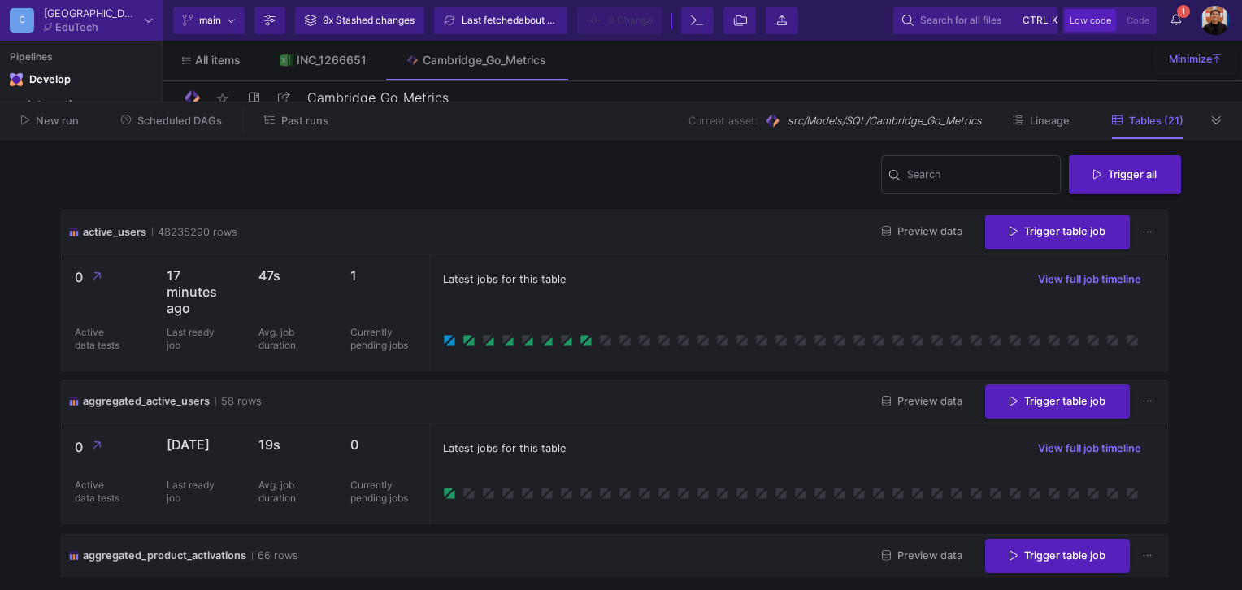
click at [1219, 124] on icon at bounding box center [1216, 120] width 9 height 11
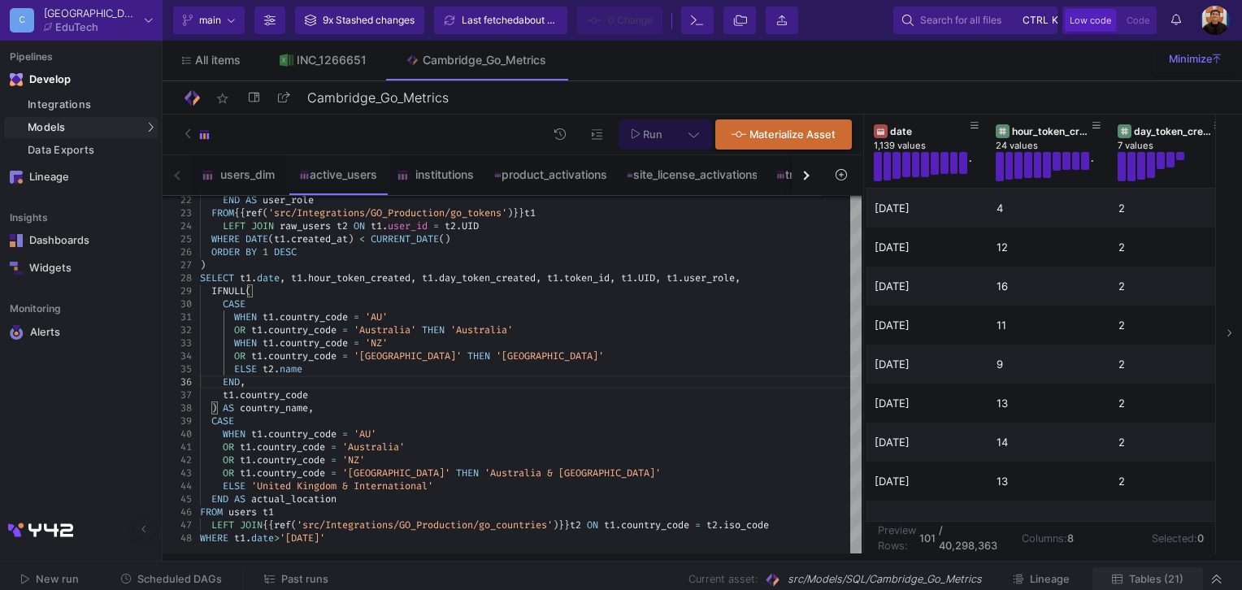
click at [1138, 582] on span "Tables (21)" at bounding box center [1156, 579] width 54 height 12
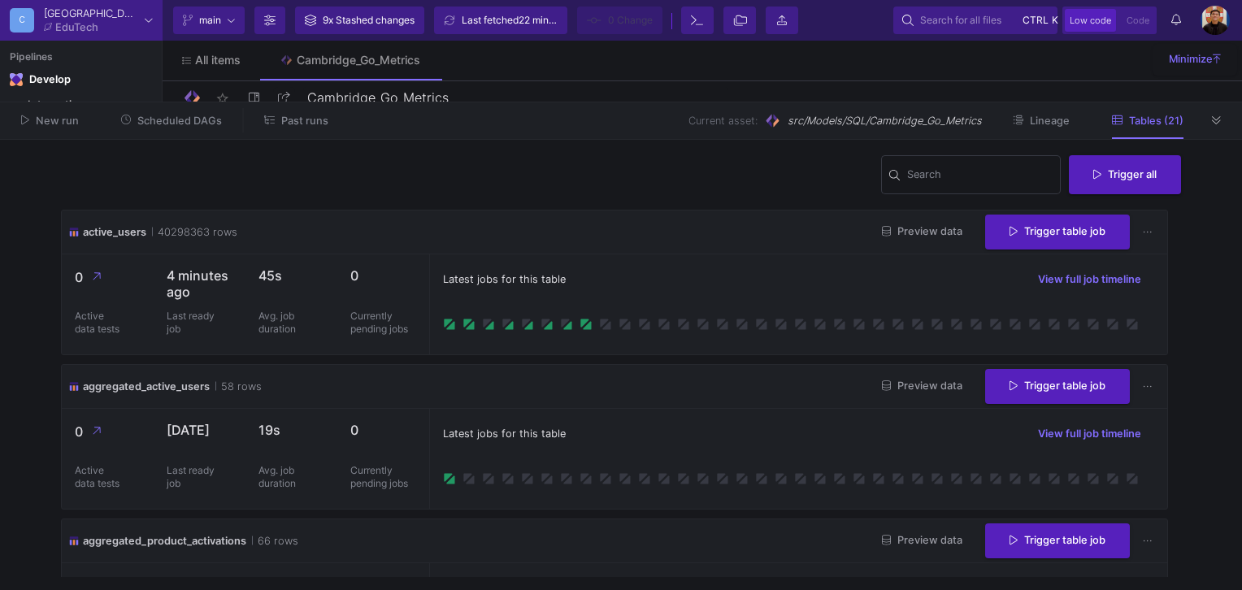
click at [545, 20] on span "22 minutes ago" at bounding box center [553, 20] width 69 height 12
